Goal: Find specific page/section: Find specific page/section

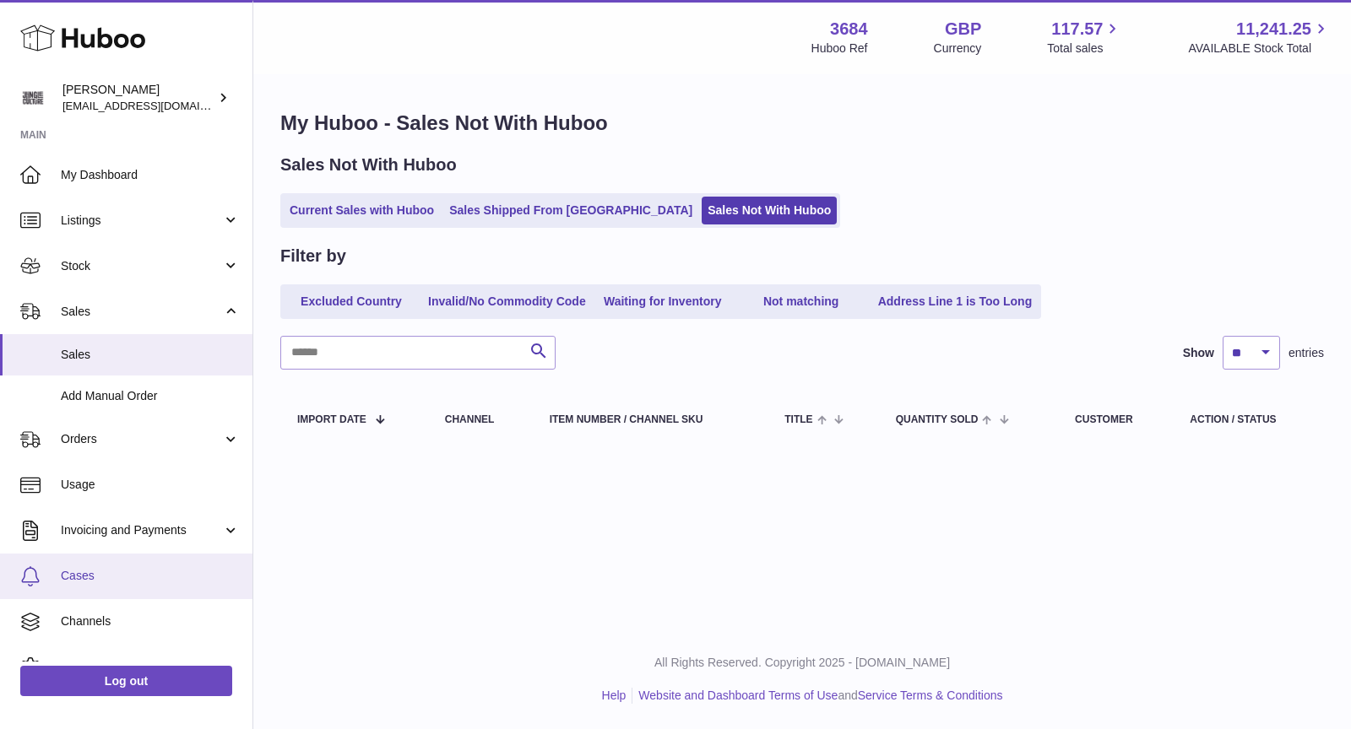
click at [100, 574] on span "Cases" at bounding box center [150, 576] width 179 height 16
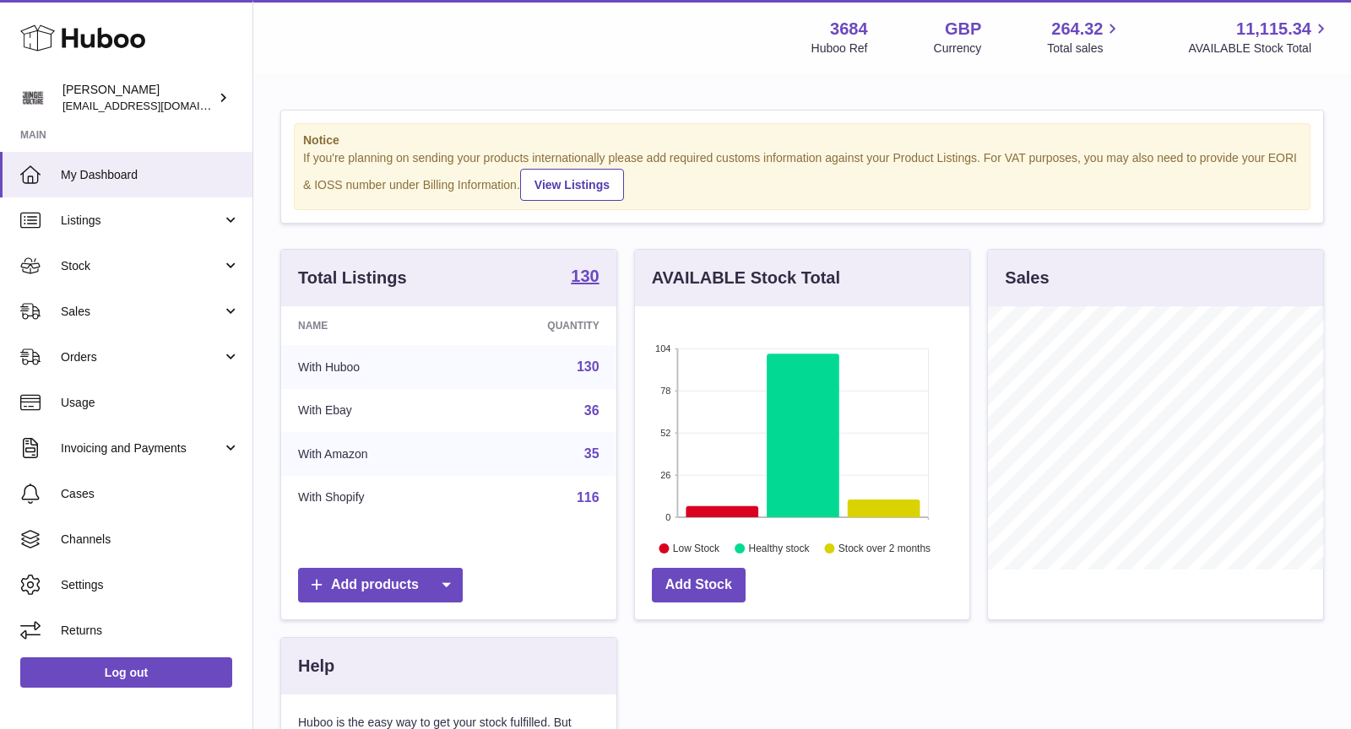
scroll to position [263, 335]
click at [123, 480] on link "Cases" at bounding box center [126, 494] width 252 height 46
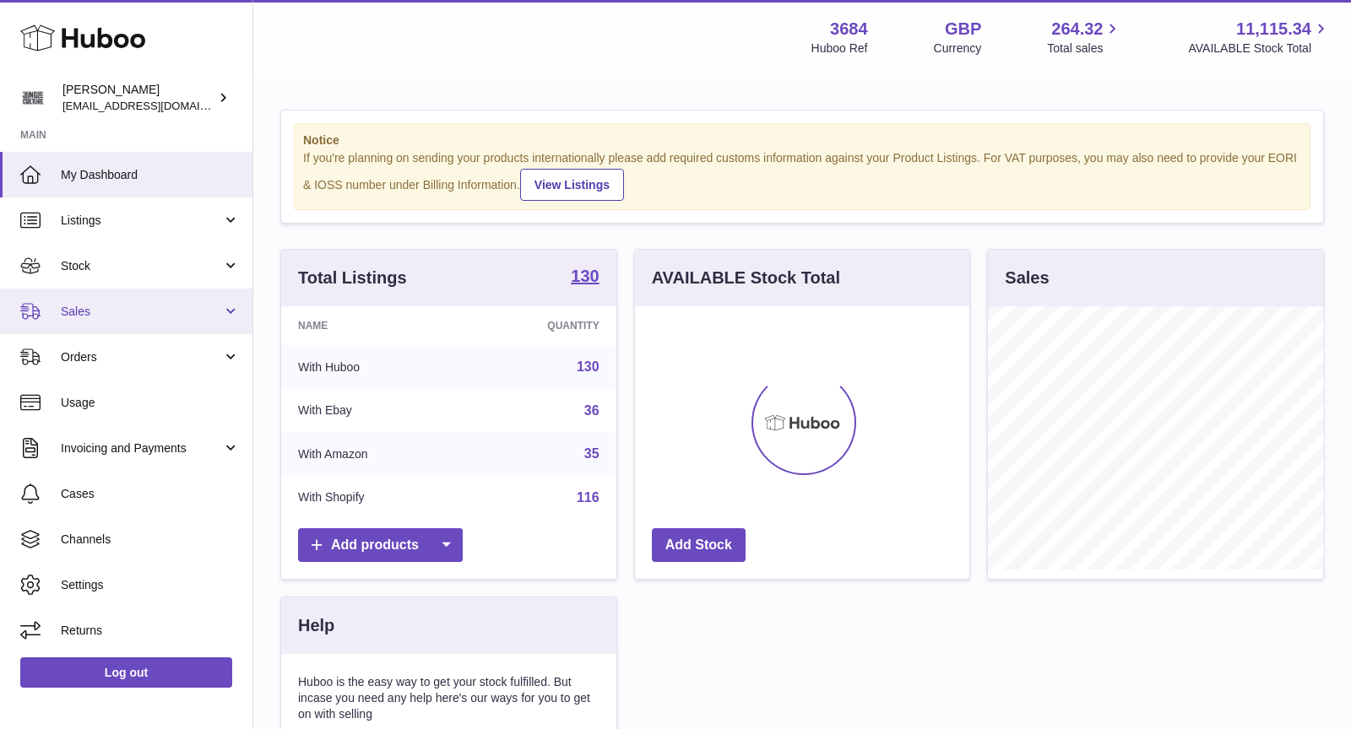
click at [127, 307] on span "Sales" at bounding box center [141, 312] width 161 height 16
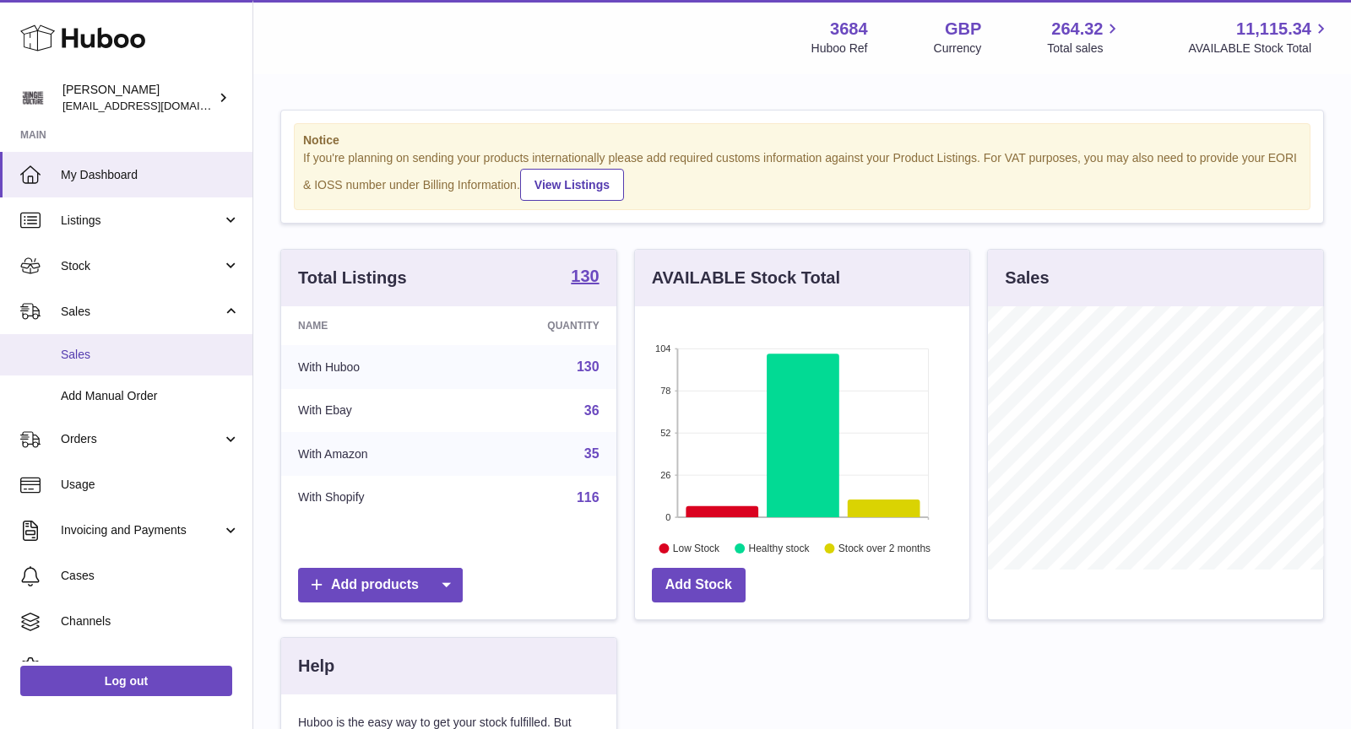
click at [106, 353] on span "Sales" at bounding box center [150, 355] width 179 height 16
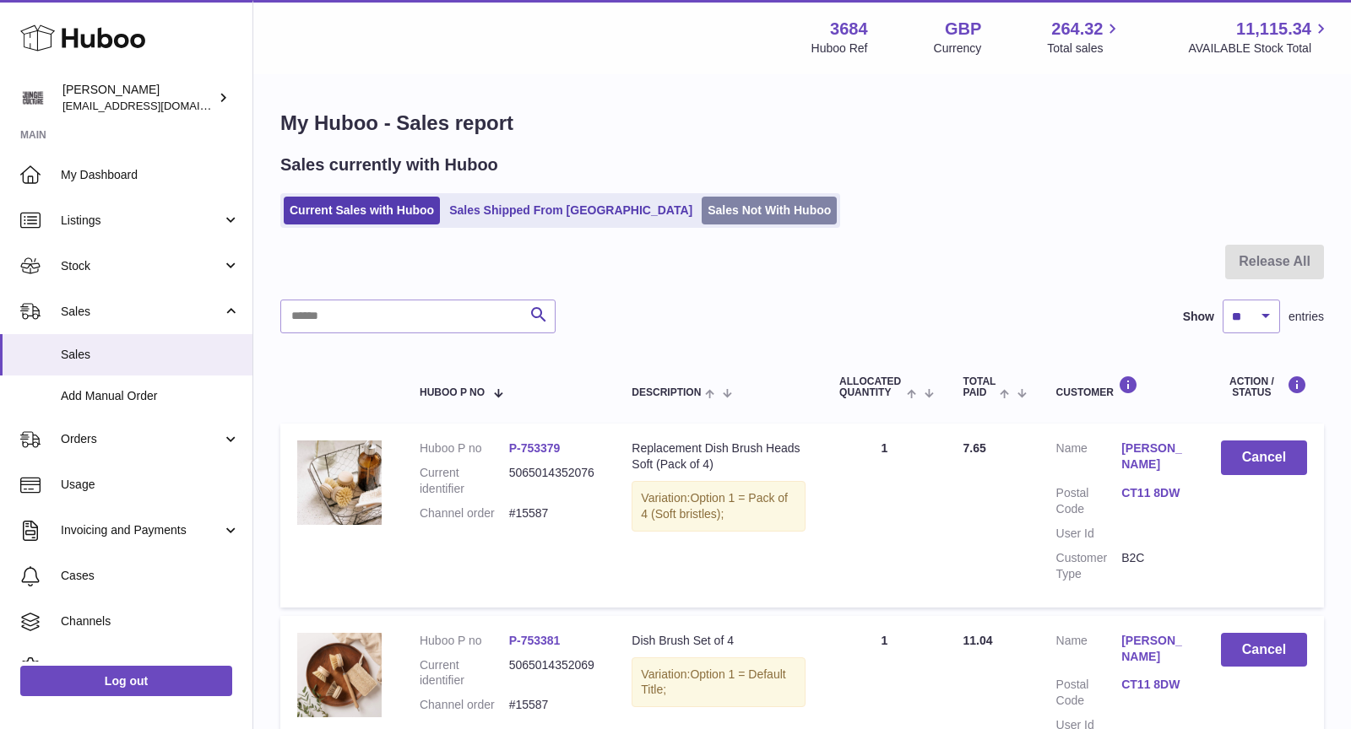
click at [702, 209] on link "Sales Not With Huboo" at bounding box center [769, 211] width 135 height 28
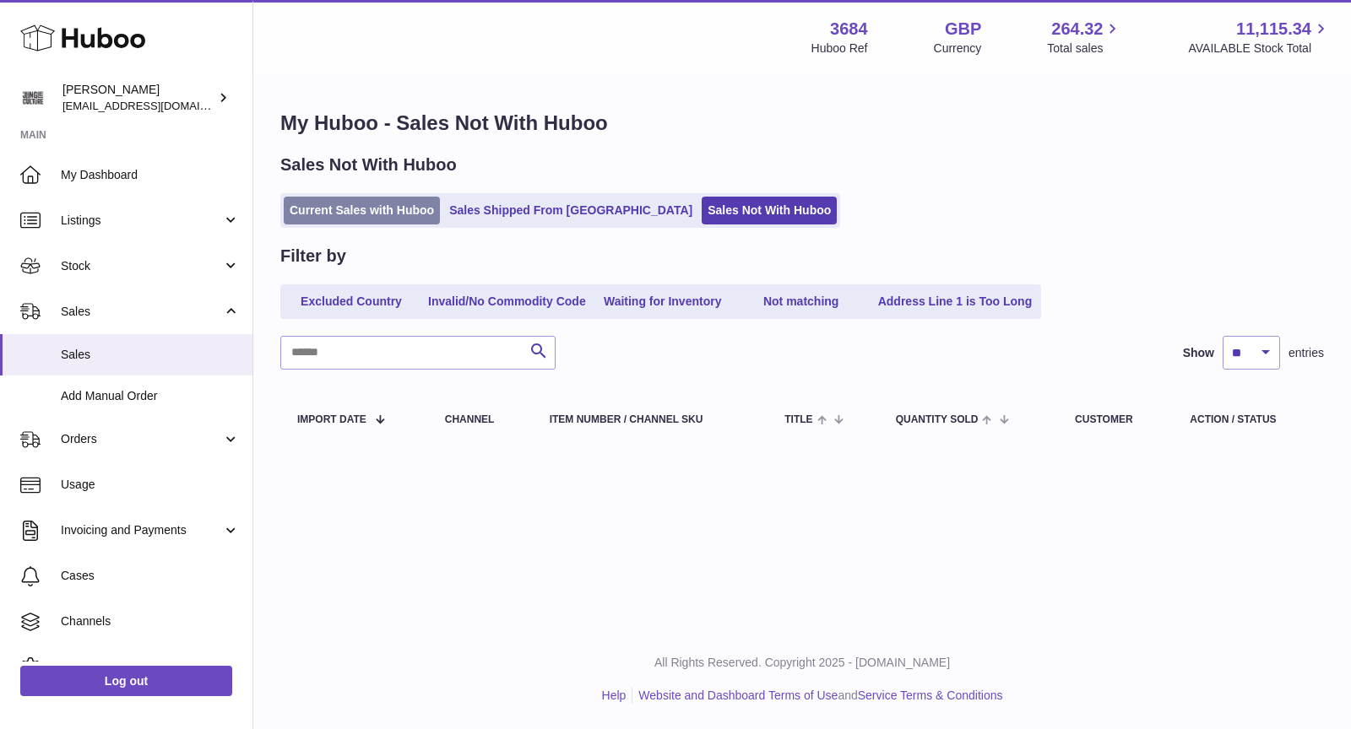
click at [363, 207] on link "Current Sales with Huboo" at bounding box center [362, 211] width 156 height 28
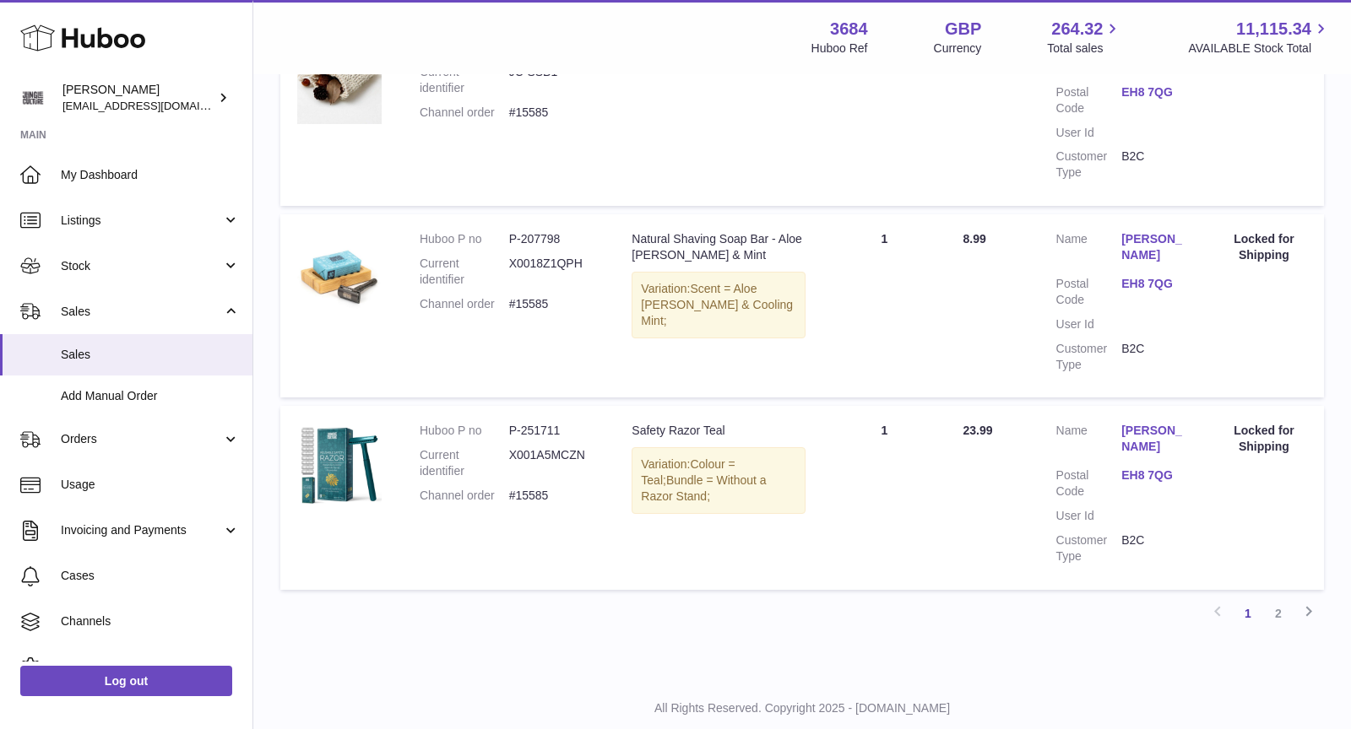
scroll to position [1789, 0]
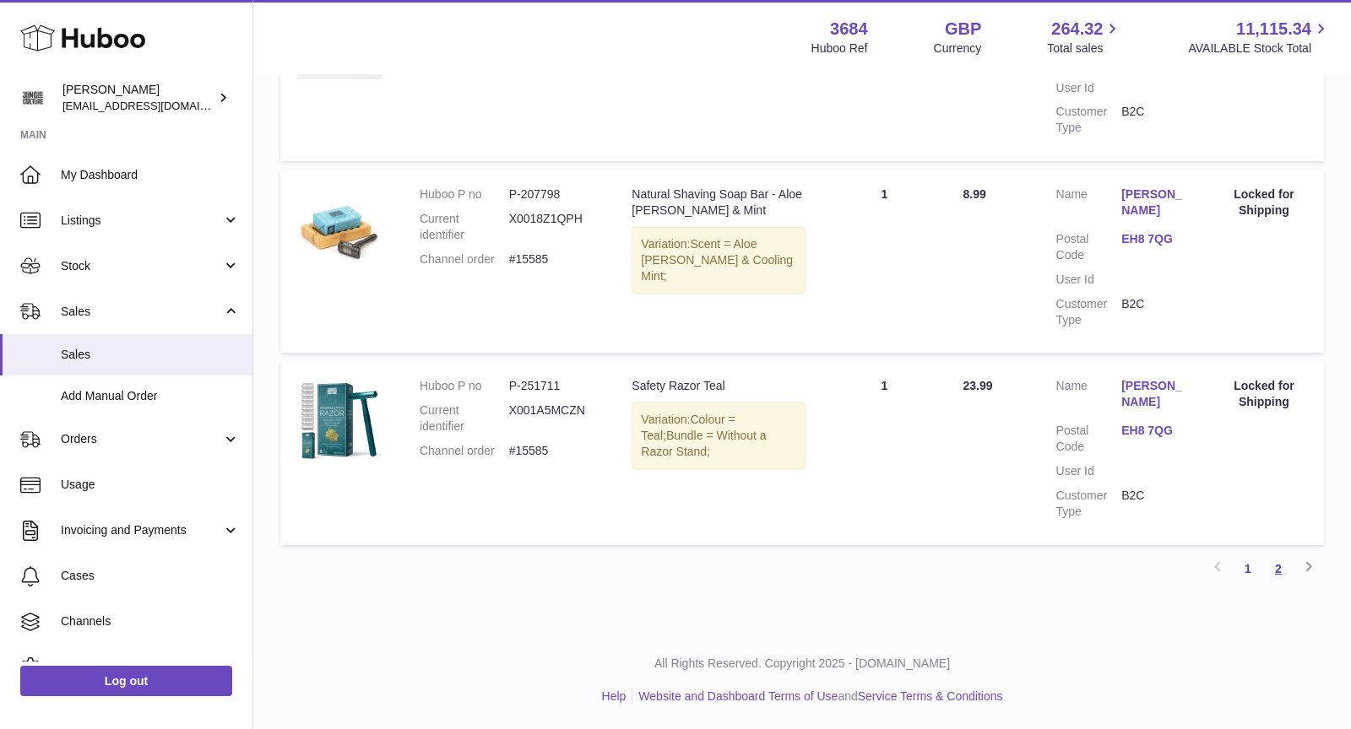
click at [1277, 567] on link "2" at bounding box center [1278, 569] width 30 height 30
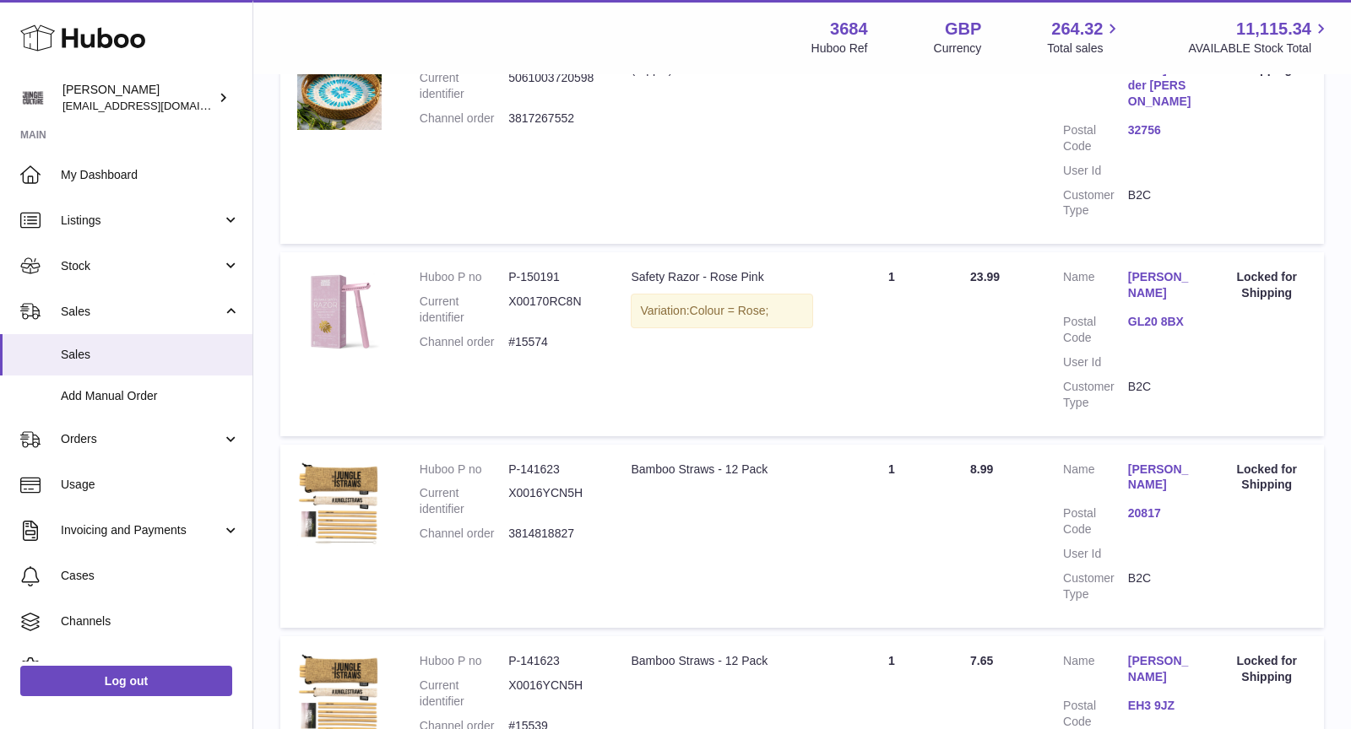
scroll to position [1605, 0]
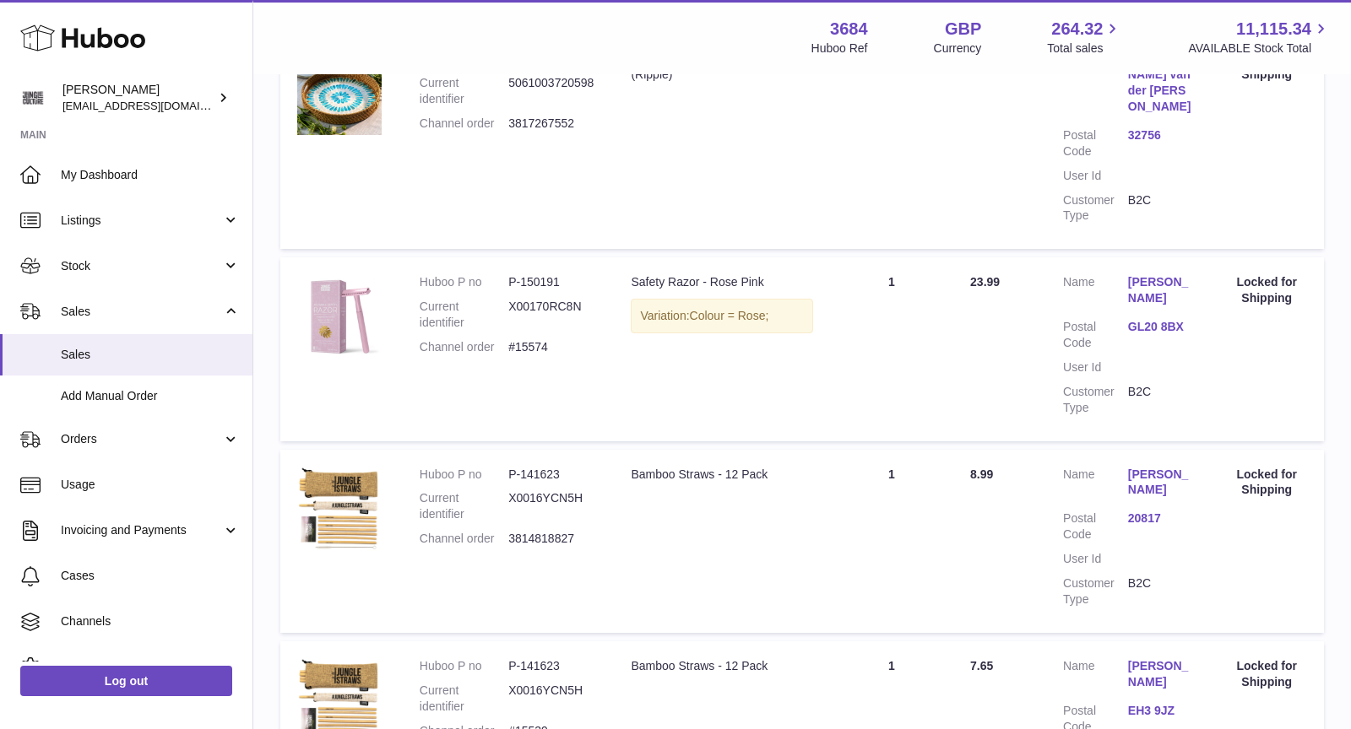
drag, startPoint x: 556, startPoint y: 605, endPoint x: 505, endPoint y: 605, distance: 50.7
click at [505, 659] on dl "Huboo P no P-141623 Current identifier X0016YCN5H Channel order #15539" at bounding box center [509, 703] width 178 height 89
copy dl "#15539"
click at [558, 531] on dd "3814818827" at bounding box center [552, 539] width 89 height 16
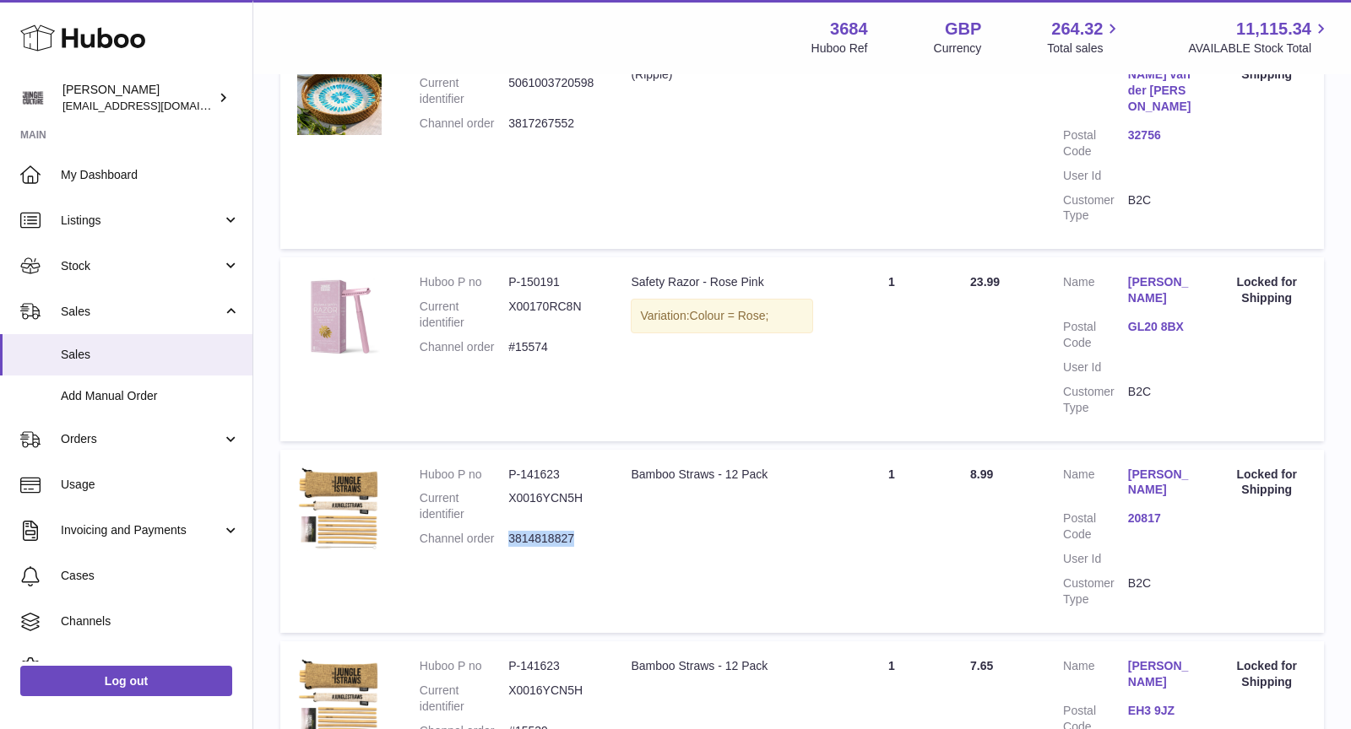
copy dd "3814818827"
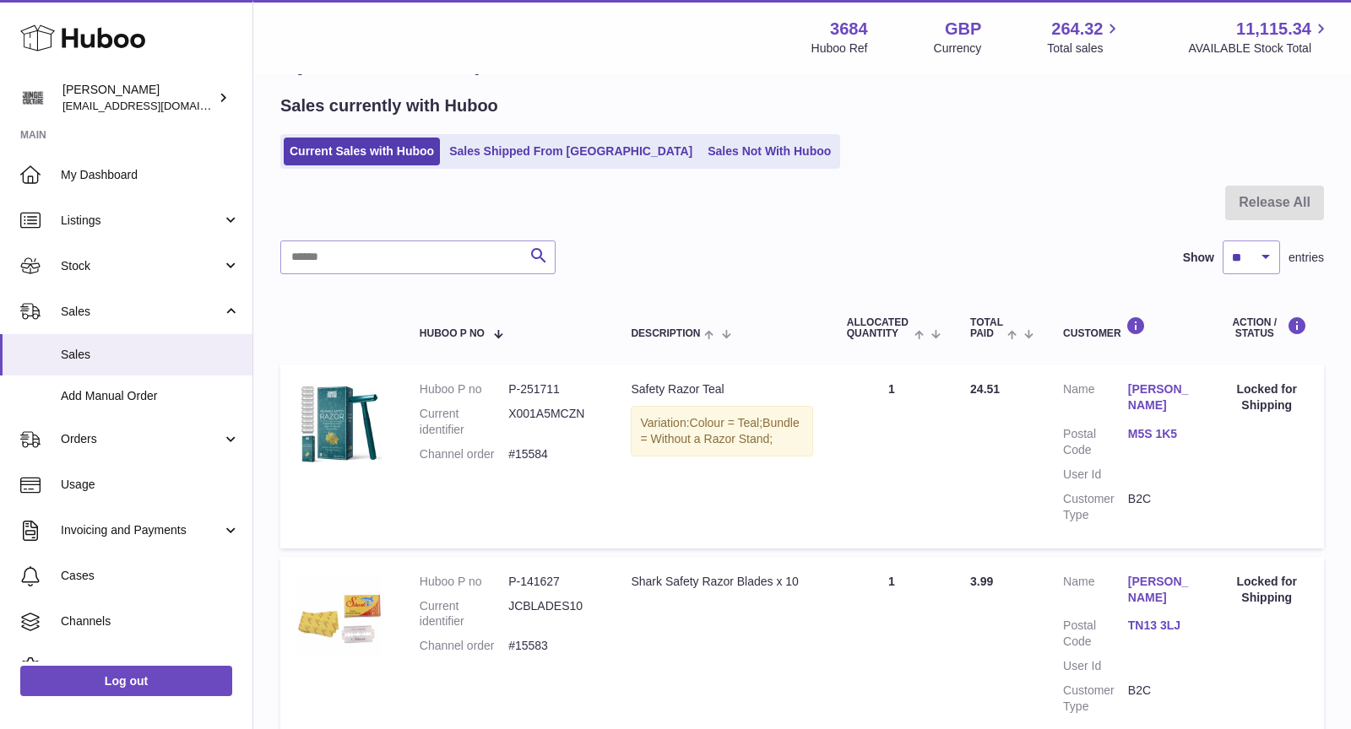
scroll to position [0, 0]
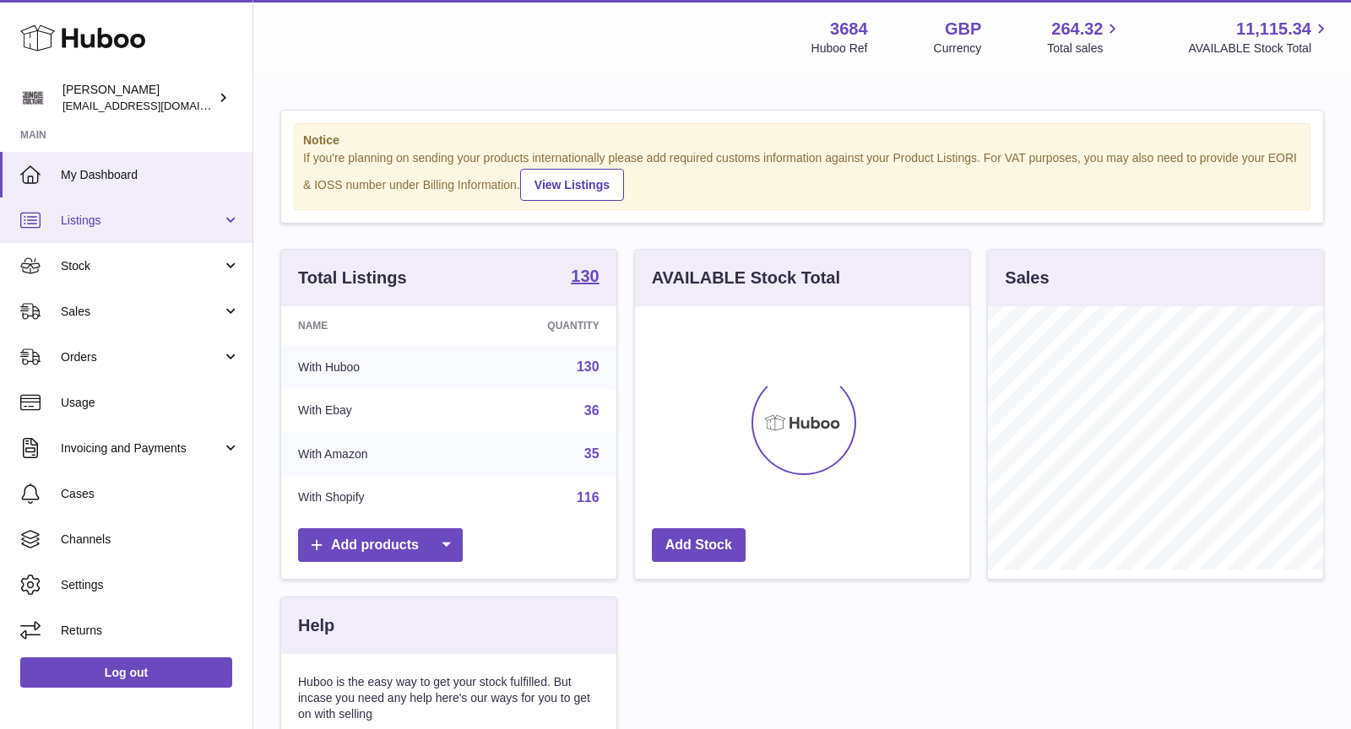
scroll to position [263, 335]
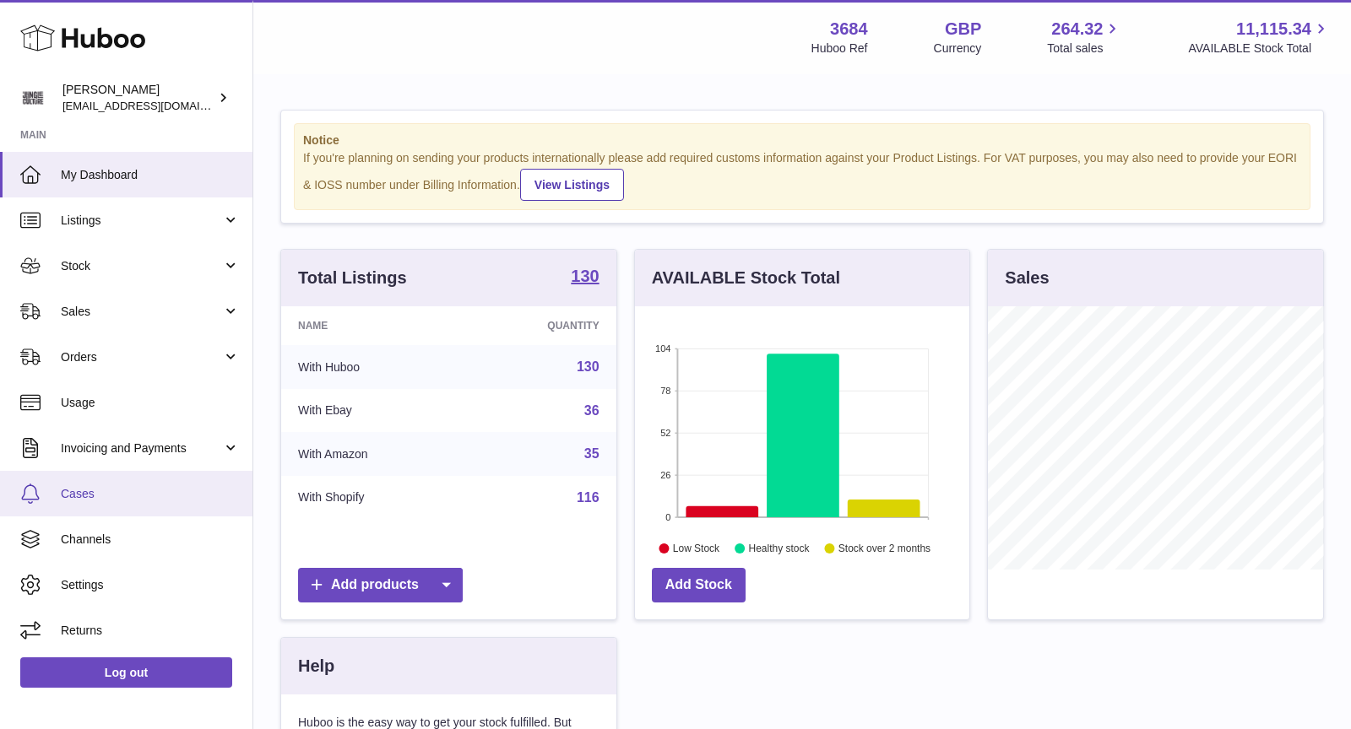
click at [111, 491] on span "Cases" at bounding box center [150, 494] width 179 height 16
